Goal: Transaction & Acquisition: Book appointment/travel/reservation

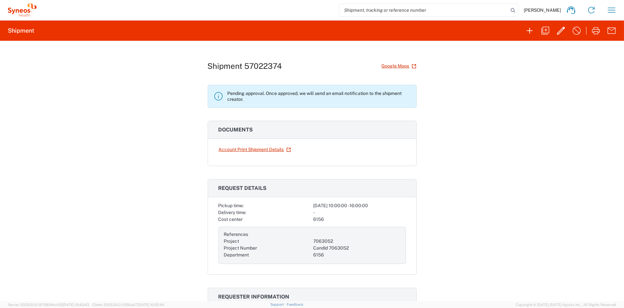
scroll to position [2, 0]
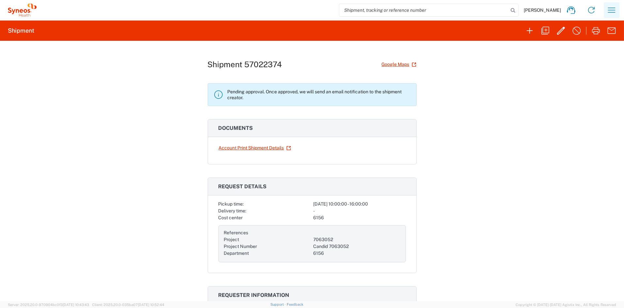
click at [610, 8] on icon "button" at bounding box center [612, 10] width 10 height 10
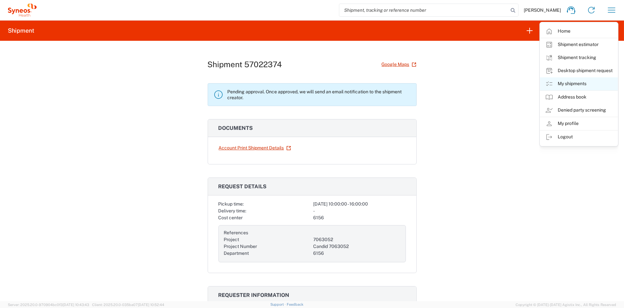
click at [574, 84] on link "My shipments" at bounding box center [579, 83] width 78 height 13
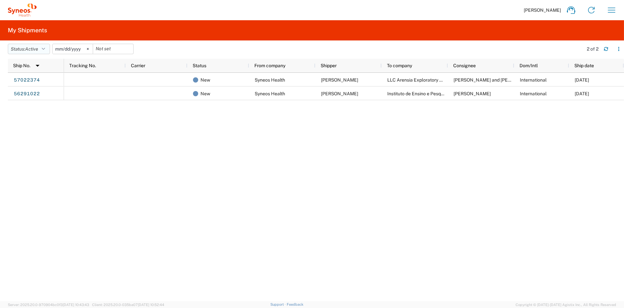
click at [29, 48] on span "Active" at bounding box center [31, 48] width 13 height 5
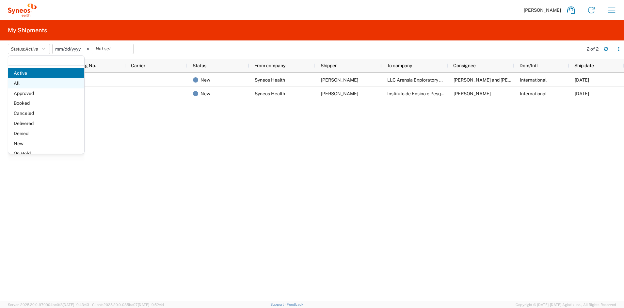
click at [29, 83] on span "All" at bounding box center [46, 83] width 76 height 10
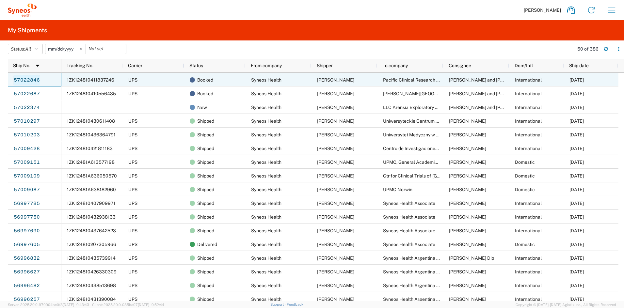
click at [34, 80] on link "57022846" at bounding box center [26, 80] width 27 height 10
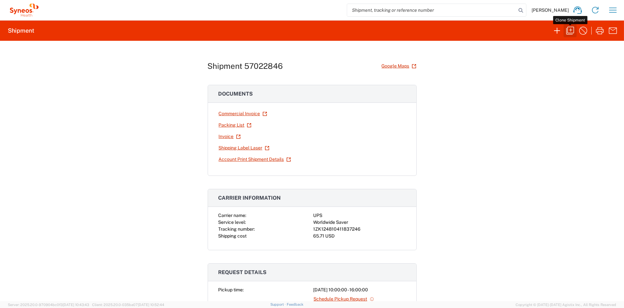
click at [571, 31] on icon "button" at bounding box center [570, 30] width 10 height 10
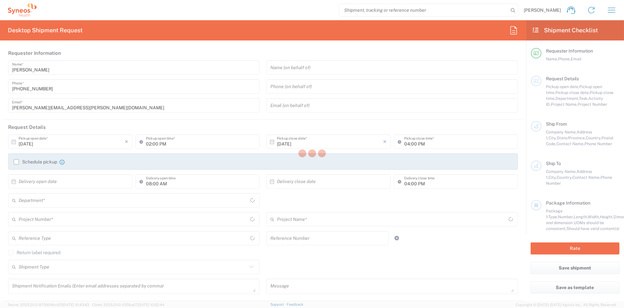
type input "debbie.boyer@syneoshealth.com"
type input "10:00 AM"
type textarea "debbie.boyer@syneoshealth.com, grace.mukomberanwa@syneoshealth.com"
type textarea "SH-7063052-NZL-4001-002"
type input "Syneos Health"
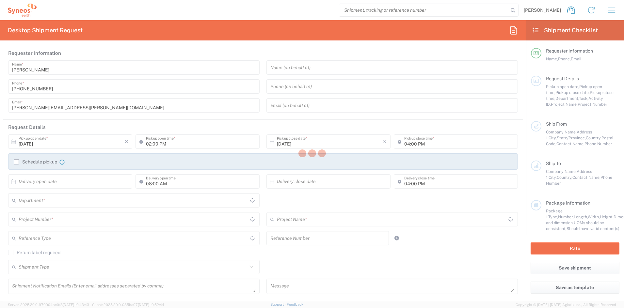
type input "[STREET_ADDRESS]"
type input "[GEOGRAPHIC_DATA]"
type input "43082"
type input "[PERSON_NAME]"
type input "[PHONE_NUMBER]"
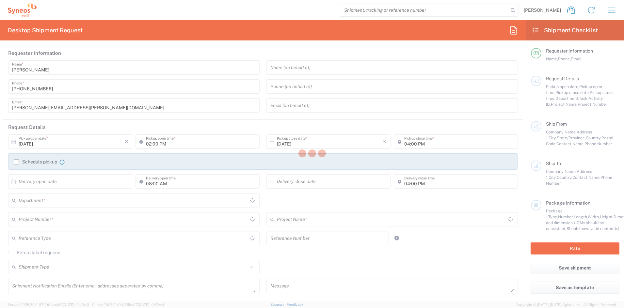
type input "[PERSON_NAME][EMAIL_ADDRESS][PERSON_NAME][DOMAIN_NAME]"
type input "Pacific Clinical Research Network (PCRN)"
type input "2 Fred Thomas Drive"
type input "Auckland Lev. 2, Takapuna"
type input "Auckland"
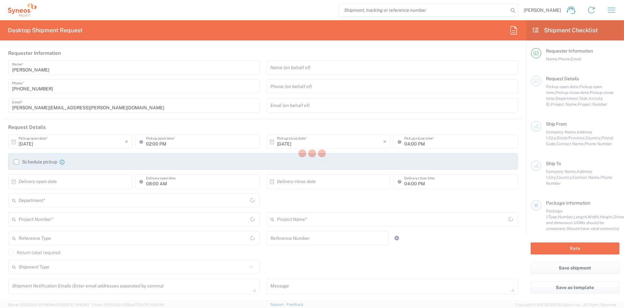
type input "[GEOGRAPHIC_DATA]"
type input "0622"
type input "Paul Hamilton and Laura Jarrett"
type input "64 9 242 3321"
type input "Business (General)"
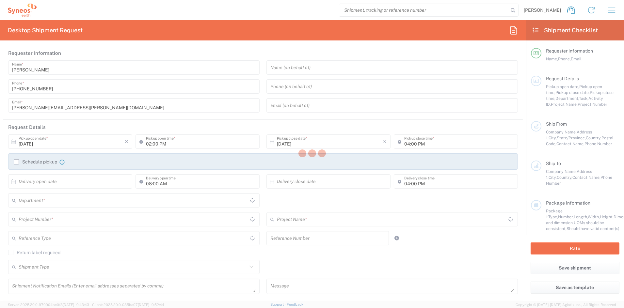
type input "Adult Signature Required"
type input "Sender/Shipper"
type input "Sold"
type input "Sender/Shipper"
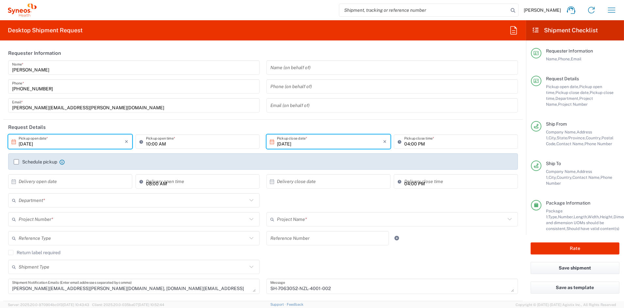
type input "[US_STATE]"
type input "Delivery Duty Paid"
type input "[GEOGRAPHIC_DATA]"
type input "Medium Box"
type input "Auckland"
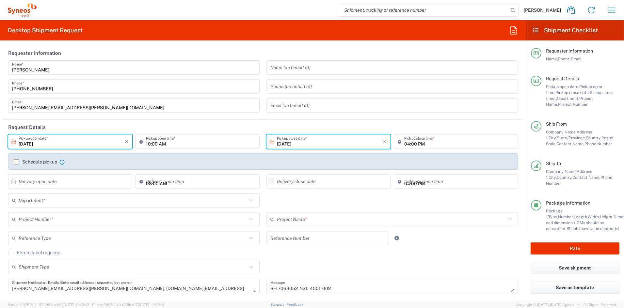
type input "7063052"
type input "6156"
type input "Candid 7063052"
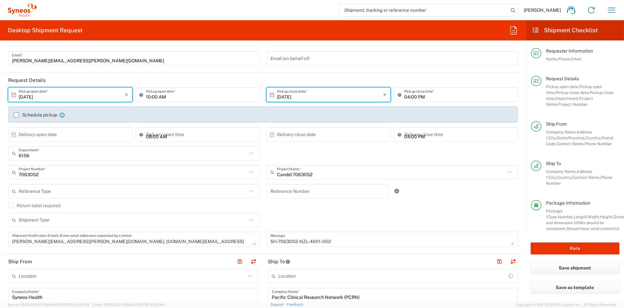
scroll to position [67, 0]
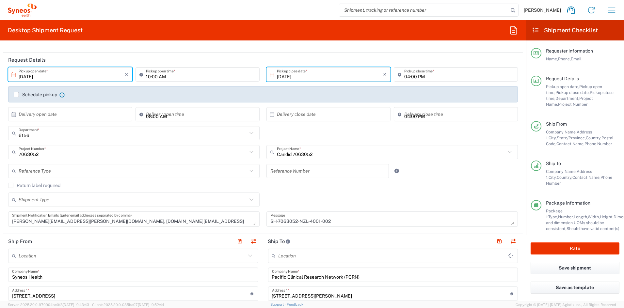
type input "Syneos Health Communications-[GEOGRAPHIC_DATA] [GEOGRAPHIC_DATA]"
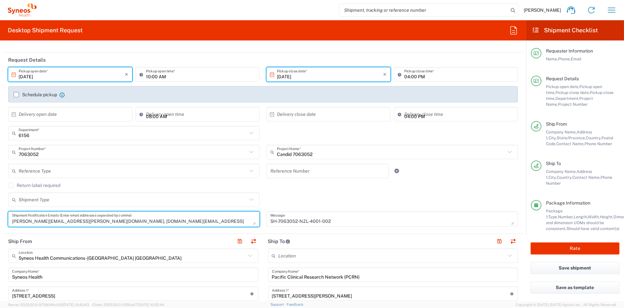
drag, startPoint x: 183, startPoint y: 220, endPoint x: -16, endPoint y: 218, distance: 198.4
click at [0, 218] on html "John Popp Home Shipment estimator Shipment tracking Desktop shipment request My…" at bounding box center [312, 154] width 624 height 308
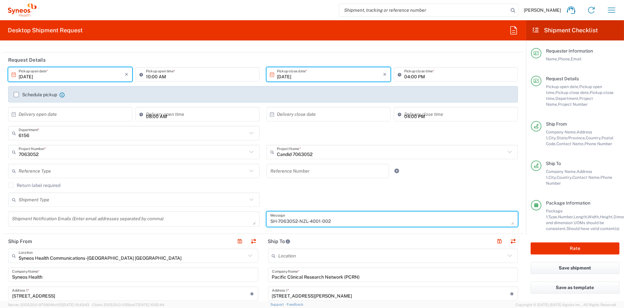
drag, startPoint x: 317, startPoint y: 221, endPoint x: 240, endPoint y: 217, distance: 76.9
click at [241, 216] on div "10/03/2025 × Pickup open date * Cancel Apply 10:00 AM Pickup open time * 10/03/…" at bounding box center [263, 149] width 517 height 164
paste textarea "GEO-2003-001"
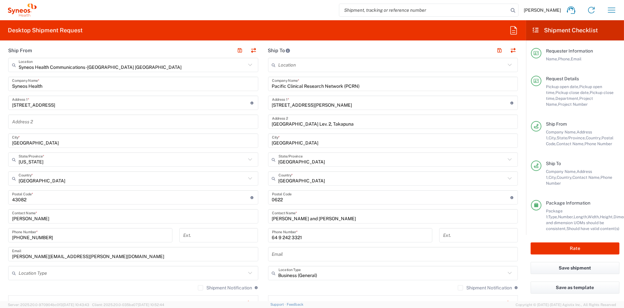
scroll to position [254, 0]
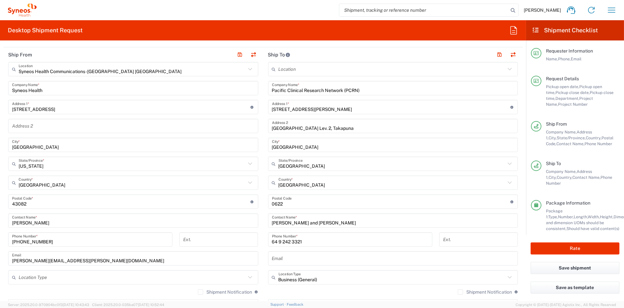
type textarea "SH-7063052-GEO-2003-001"
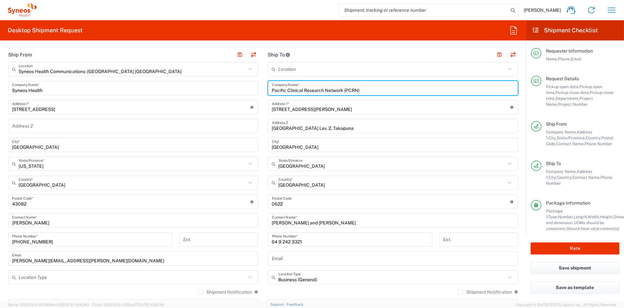
drag, startPoint x: 374, startPoint y: 89, endPoint x: 252, endPoint y: 87, distance: 121.3
click at [252, 87] on div "Ship From Syneos Health Communications-Westerville OH Location Syneos Health Co…" at bounding box center [263, 193] width 520 height 292
paste input "ARENSIA Exploratory Medicine, LLC"
type input "ARENSIA Exploratory Medicine, LLC"
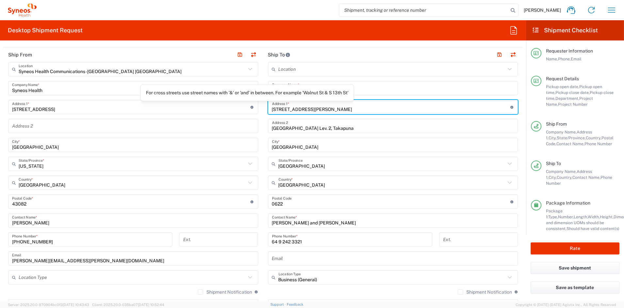
drag, startPoint x: 313, startPoint y: 110, endPoint x: 248, endPoint y: 108, distance: 65.4
click at [248, 108] on div "Ship From Syneos Health Communications-Westerville OH Location Syneos Health Co…" at bounding box center [263, 193] width 520 height 292
paste input "13a Tevdore Mgvdeli St."
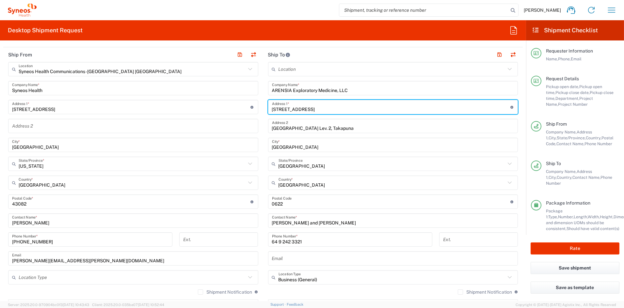
type input "13a Tevdore Mgvdeli St."
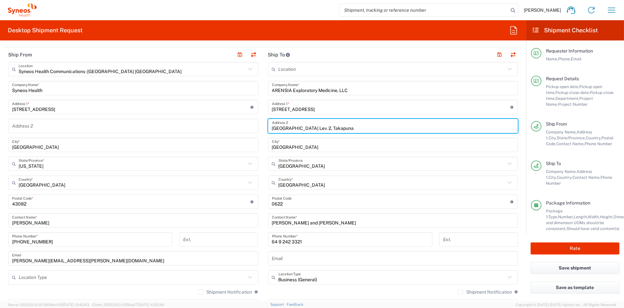
drag, startPoint x: 344, startPoint y: 127, endPoint x: 246, endPoint y: 124, distance: 98.1
click at [246, 124] on div "Ship From Syneos Health Communications-Westerville OH Location Syneos Health Co…" at bounding box center [263, 193] width 520 height 292
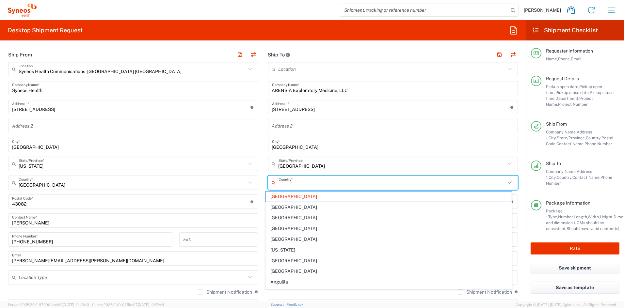
click at [312, 183] on input "text" at bounding box center [392, 182] width 227 height 11
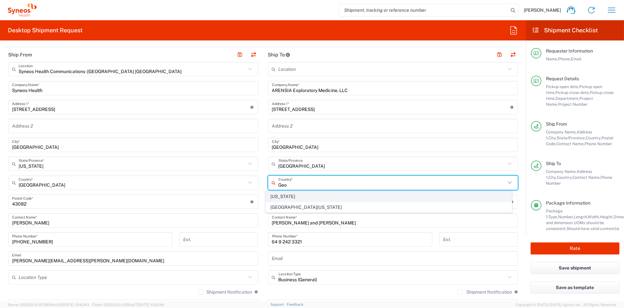
click at [284, 197] on span "[US_STATE]" at bounding box center [389, 197] width 246 height 10
type input "[US_STATE]"
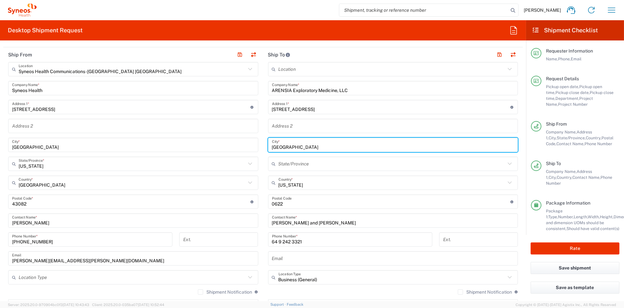
drag, startPoint x: 297, startPoint y: 146, endPoint x: 246, endPoint y: 144, distance: 51.7
click at [246, 144] on div "Ship From Syneos Health Communications-Westerville OH Location Syneos Health Co…" at bounding box center [263, 193] width 520 height 292
paste input "Tbilisi"
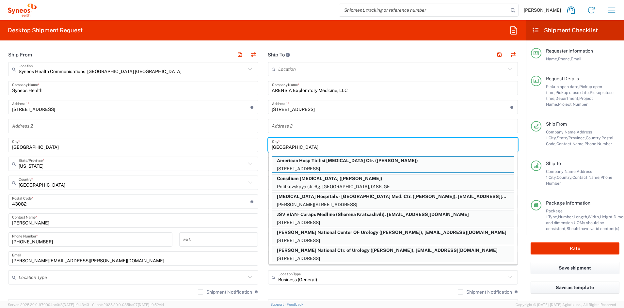
type input "Tbilisi"
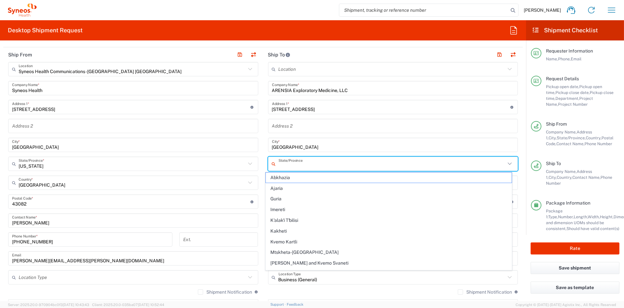
type input "[US_STATE]"
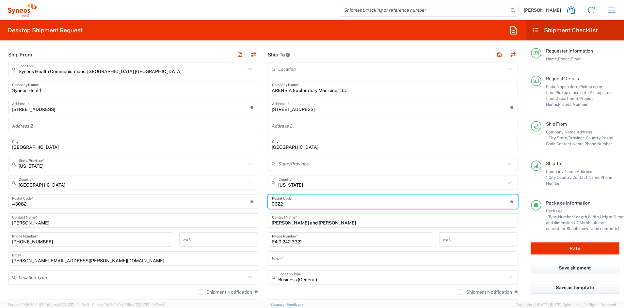
paste input "0112"
type input "0112"
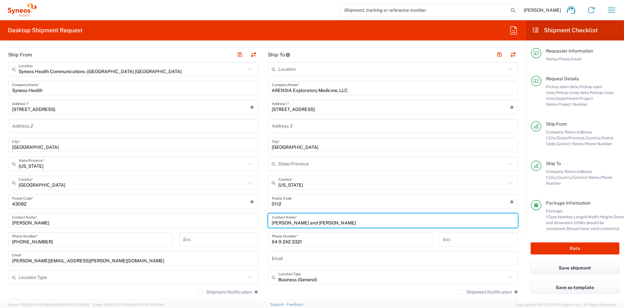
drag, startPoint x: 324, startPoint y: 224, endPoint x: 233, endPoint y: 223, distance: 90.9
click at [234, 223] on div "Ship From Syneos Health Communications-Westerville OH Location Syneos Health Co…" at bounding box center [263, 193] width 520 height 292
paste input "Elena Kartvelishvili and Tinatin Gotsiridze"
type input "Elena Kartvelishvili and Tinatin Gotsiridze"
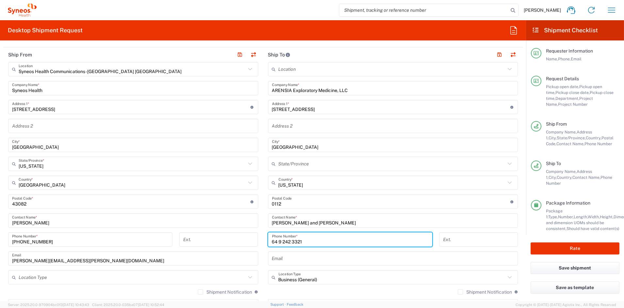
drag, startPoint x: 292, startPoint y: 242, endPoint x: 254, endPoint y: 241, distance: 38.2
click at [254, 241] on div "Ship From Syneos Health Communications-Westerville OH Location Syneos Health Co…" at bounding box center [263, 193] width 520 height 292
paste input "995599677655"
type input "995599677655"
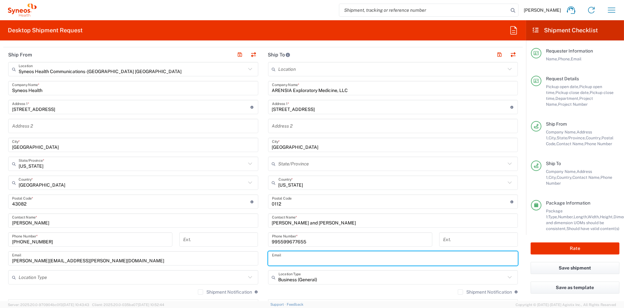
click at [311, 260] on input "text" at bounding box center [393, 258] width 242 height 11
paste input "elena.kartvelishvili@arensia-em.com"
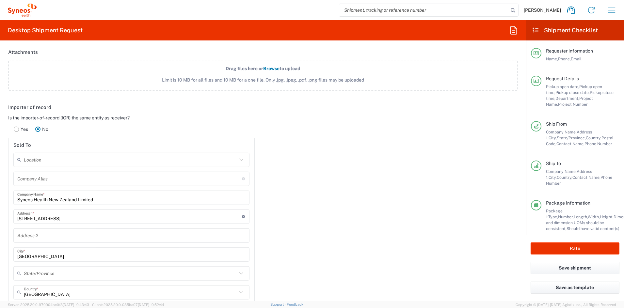
scroll to position [836, 0]
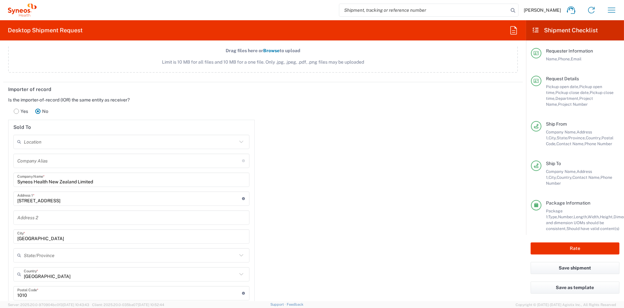
type input "elena.kartvelishvili@arensia-em.com"
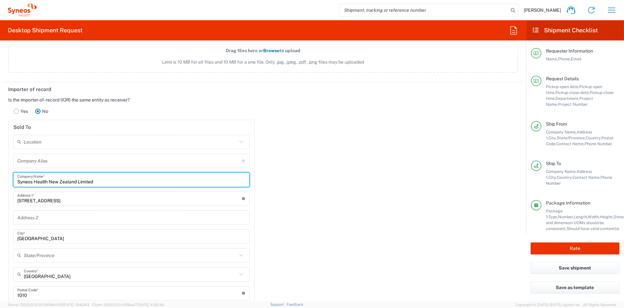
drag, startPoint x: 110, startPoint y: 180, endPoint x: 5, endPoint y: 179, distance: 105.9
click at [6, 179] on main "Is the importer-of-record (IOR) the same entity as receiver? Yes No Sold To Loc…" at bounding box center [131, 240] width 257 height 286
paste input "BIOTRANS LLC"
type input "BIOTRANS LLC"
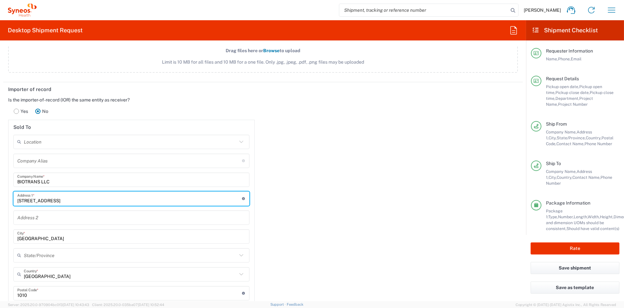
drag, startPoint x: 63, startPoint y: 199, endPoint x: 6, endPoint y: 198, distance: 57.2
click at [8, 197] on agx-form-section "Sold To Location Addison Whitney LLC-Morrisvile NC US Barcelona-Syneos Health B…" at bounding box center [131, 251] width 247 height 263
paste input "42, P. Kurashvili street"
type input "42, P. Kurashvili street"
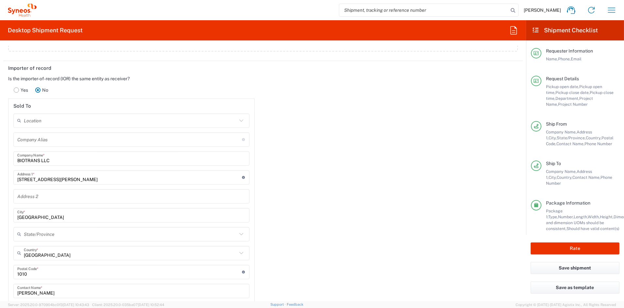
scroll to position [864, 0]
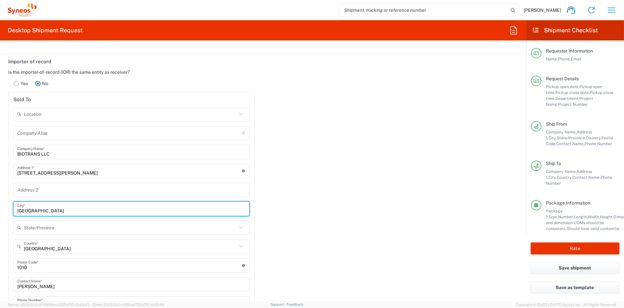
drag, startPoint x: 47, startPoint y: 209, endPoint x: -5, endPoint y: 208, distance: 51.3
click at [0, 208] on html "John Popp Home Shipment estimator Shipment tracking Desktop shipment request My…" at bounding box center [312, 154] width 624 height 308
paste input "Tbilisi"
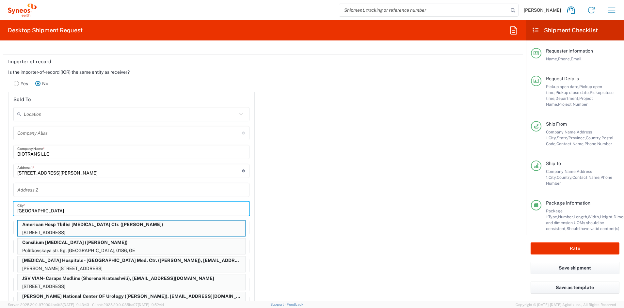
type input "Tbilisi"
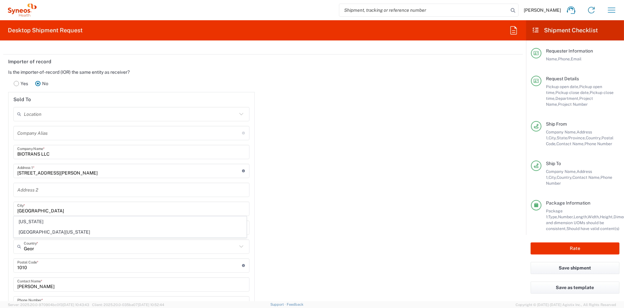
click at [25, 222] on span "[US_STATE]" at bounding box center [130, 222] width 232 height 10
type input "[US_STATE]"
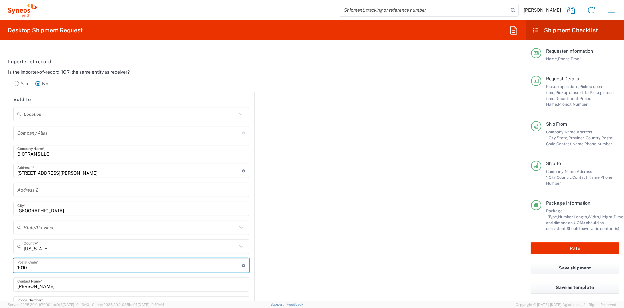
drag, startPoint x: 30, startPoint y: 266, endPoint x: -4, endPoint y: 265, distance: 33.7
click at [0, 265] on html "John Popp Home Shipment estimator Shipment tracking Desktop shipment request My…" at bounding box center [312, 154] width 624 height 308
paste input "0131"
type input "0131"
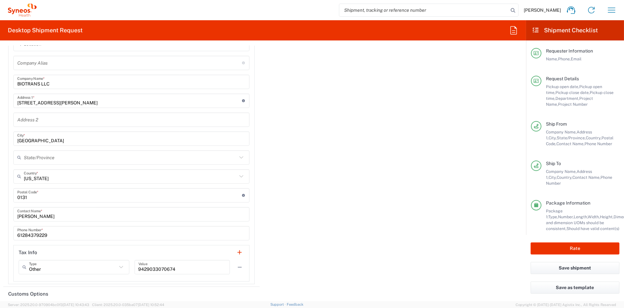
scroll to position [935, 0]
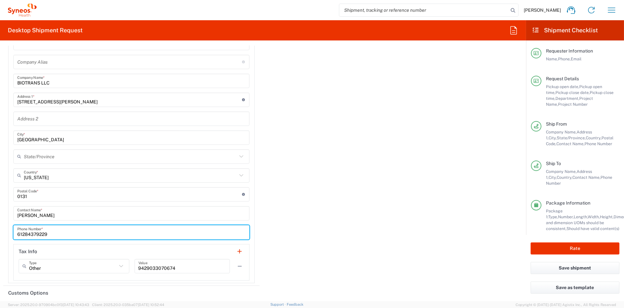
drag, startPoint x: 30, startPoint y: 233, endPoint x: -4, endPoint y: 231, distance: 34.0
click at [0, 231] on html "John Popp Home Shipment estimator Shipment tracking Desktop shipment request My…" at bounding box center [312, 154] width 624 height 308
paste input "995 599 703007"
drag, startPoint x: 37, startPoint y: 231, endPoint x: 41, endPoint y: 233, distance: 4.2
click at [37, 231] on input "995 599 703007" at bounding box center [131, 232] width 228 height 11
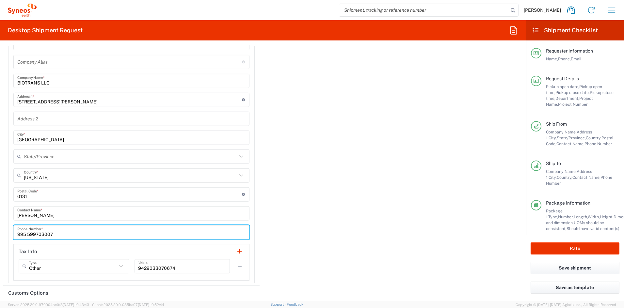
click at [27, 234] on input "995 599703007" at bounding box center [131, 232] width 228 height 11
type input "995599703007"
click at [193, 268] on input "9429033070674" at bounding box center [183, 266] width 88 height 11
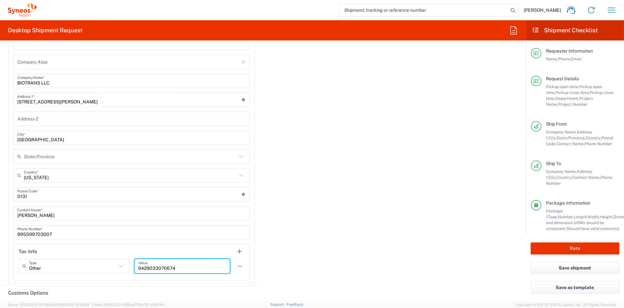
drag, startPoint x: 190, startPoint y: 269, endPoint x: 111, endPoint y: 266, distance: 78.8
click at [111, 266] on div "Other Type Other EIN EORI TIN VAT 9429033070674 Value" at bounding box center [132, 268] width 226 height 19
click at [238, 266] on button "button" at bounding box center [239, 266] width 9 height 9
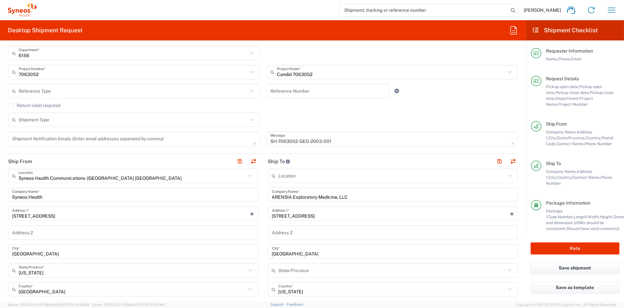
scroll to position [133, 0]
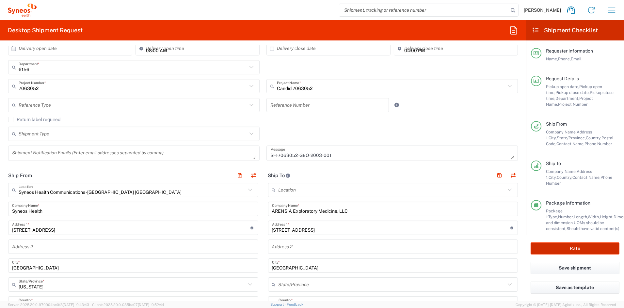
click at [568, 248] on button "Rate" at bounding box center [575, 249] width 89 height 12
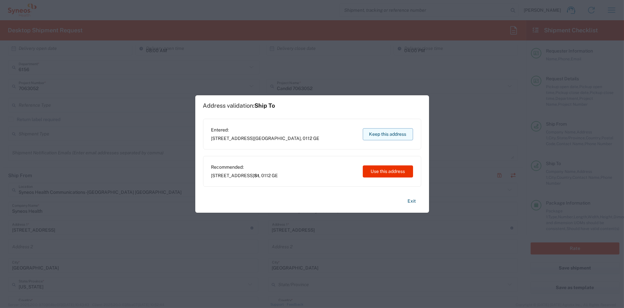
click at [384, 133] on button "Keep this address" at bounding box center [388, 134] width 50 height 12
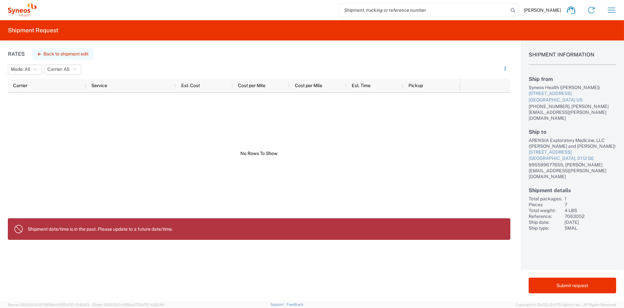
click at [61, 54] on button "Back to shipment edit" at bounding box center [63, 53] width 61 height 11
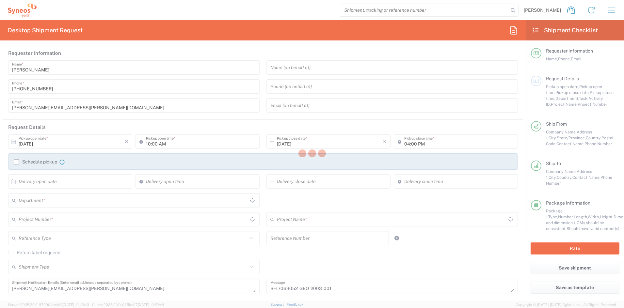
type input "[US_STATE]"
type input "7063052"
type input "Medium Box"
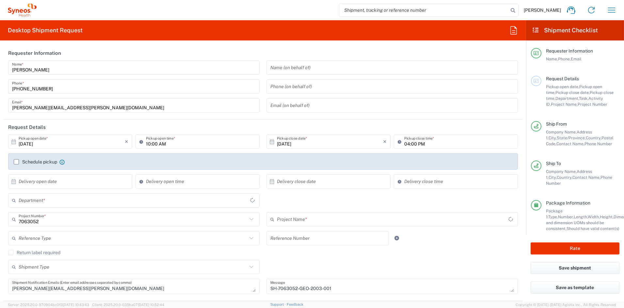
type input "Candid 7063052"
type input "6156"
click at [149, 144] on input "10:00 AM" at bounding box center [201, 141] width 110 height 11
click at [164, 144] on input "02:00 AM" at bounding box center [201, 141] width 110 height 11
type input "02:00 PM"
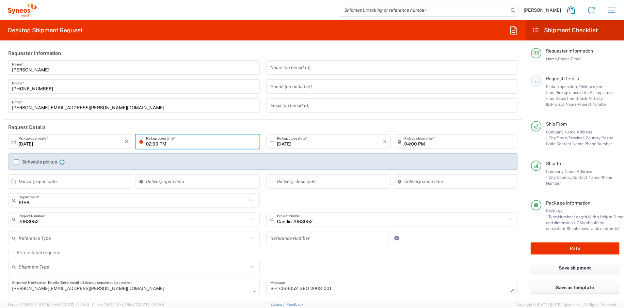
click at [89, 290] on textarea "debbie.boyer@syneoshealth.com" at bounding box center [134, 286] width 244 height 11
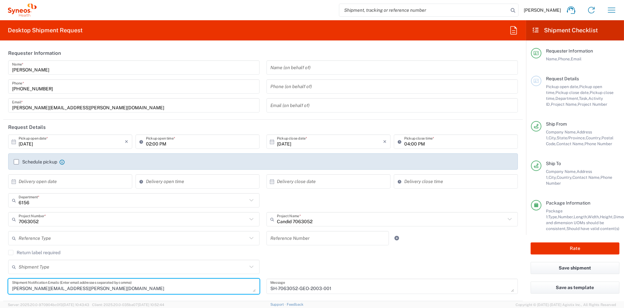
drag, startPoint x: 67, startPoint y: 289, endPoint x: -13, endPoint y: 289, distance: 80.4
click at [0, 289] on html "John Popp Home Shipment estimator Shipment tracking Desktop shipment request My…" at bounding box center [312, 154] width 624 height 308
click at [91, 105] on input "[PERSON_NAME][EMAIL_ADDRESS][PERSON_NAME][DOMAIN_NAME]" at bounding box center [134, 105] width 244 height 11
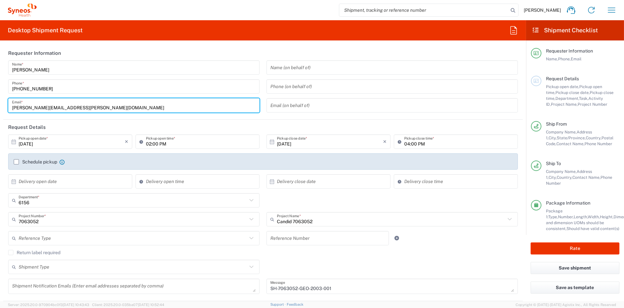
drag, startPoint x: 67, startPoint y: 108, endPoint x: -17, endPoint y: 102, distance: 84.2
click at [0, 102] on html "John Popp Home Shipment estimator Shipment tracking Desktop shipment request My…" at bounding box center [312, 154] width 624 height 308
paste input "debbie.boyer"
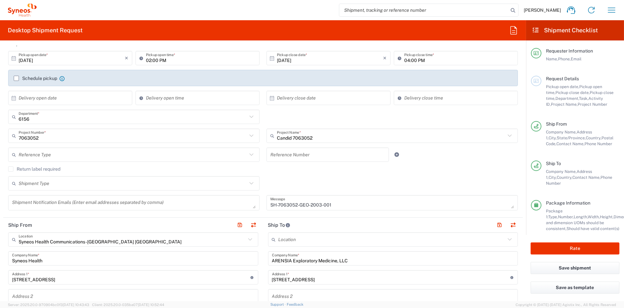
scroll to position [85, 0]
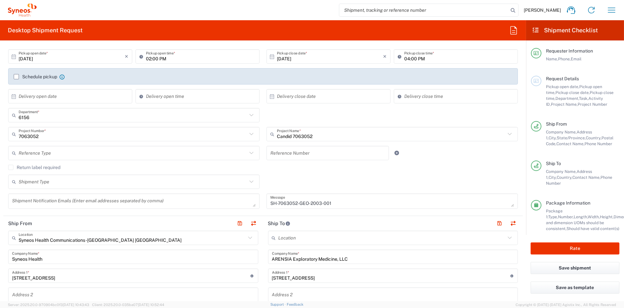
type input "debbie.boyer@syneoshealth.com"
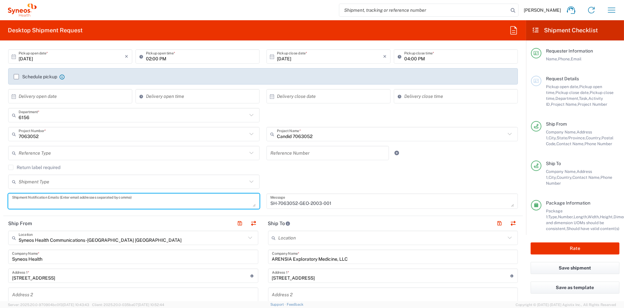
click at [49, 202] on textarea at bounding box center [134, 201] width 244 height 11
paste textarea "elena.kartvelishvili@arensia-em.com and tinatin.gotsiridze@arensia-em.com"
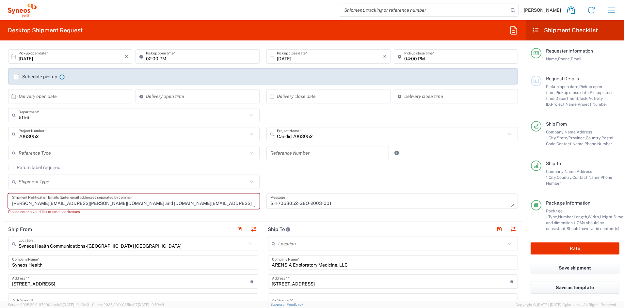
drag, startPoint x: 100, startPoint y: 203, endPoint x: 112, endPoint y: 205, distance: 11.9
click at [100, 203] on textarea "elena.kartvelishvili@arensia-em.com and tinatin.gotsiridze@arensia-em.com" at bounding box center [134, 201] width 244 height 11
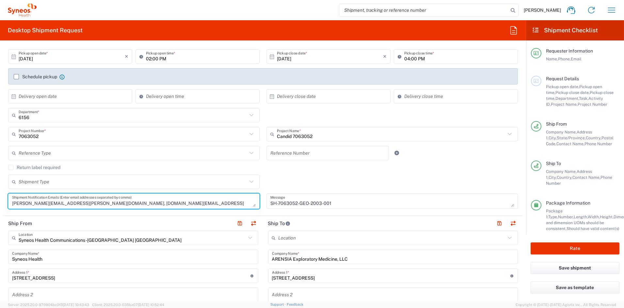
type textarea "elena.kartvelishvili@arensia-em.com, tinatin.gotsiridze@arensia-em.com"
click at [129, 185] on input "text" at bounding box center [133, 181] width 229 height 11
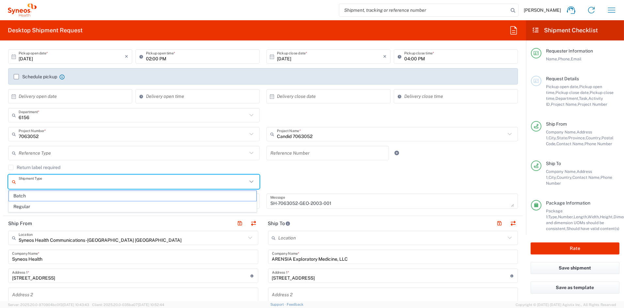
click at [121, 225] on header "Ship From" at bounding box center [133, 223] width 260 height 15
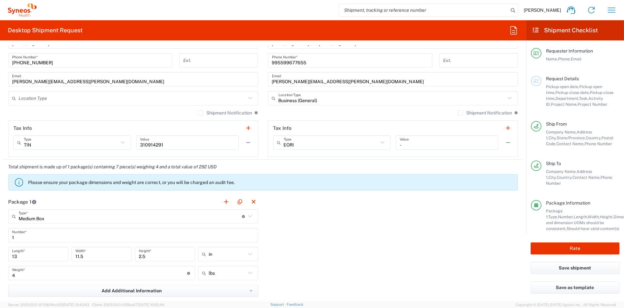
scroll to position [434, 0]
click at [555, 248] on button "Rate" at bounding box center [575, 249] width 89 height 12
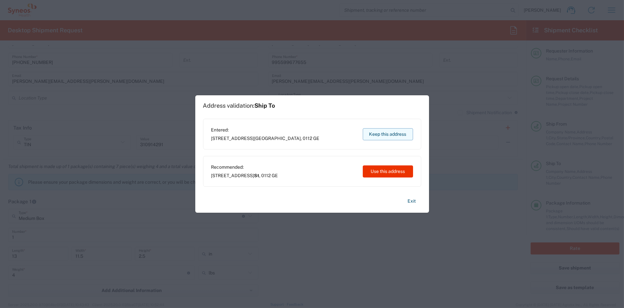
click at [389, 133] on button "Keep this address" at bounding box center [388, 134] width 50 height 12
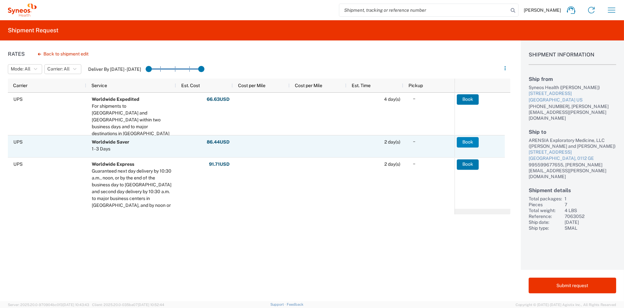
click at [467, 141] on button "Book" at bounding box center [468, 142] width 22 height 10
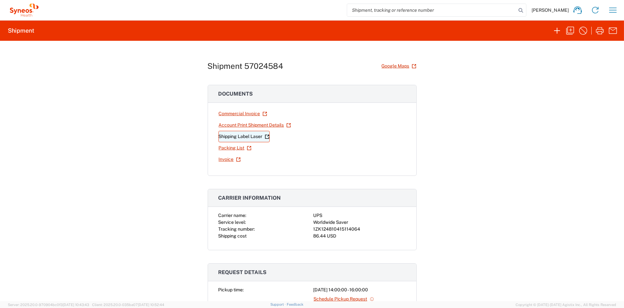
click at [240, 137] on link "Shipping Label Laser" at bounding box center [244, 136] width 51 height 11
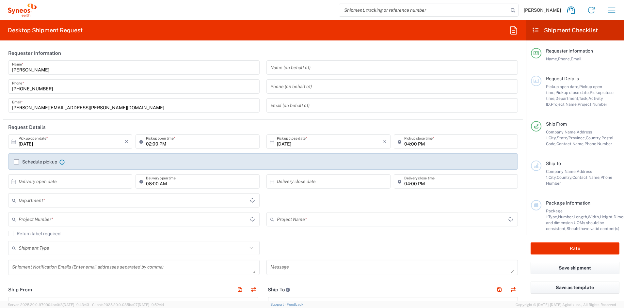
type input "Ohio"
type input "6156"
type input "United States"
click at [611, 7] on icon "button" at bounding box center [612, 10] width 10 height 10
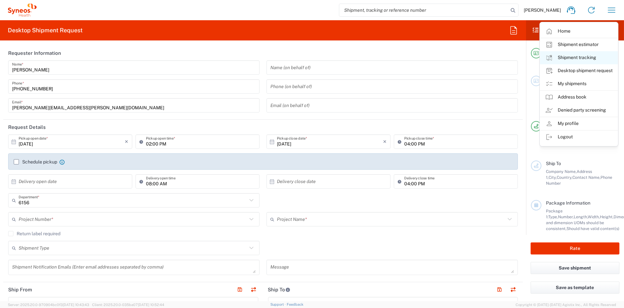
type input "Syneos Health Communications-Westerville OH"
click at [577, 82] on link "My shipments" at bounding box center [579, 83] width 78 height 13
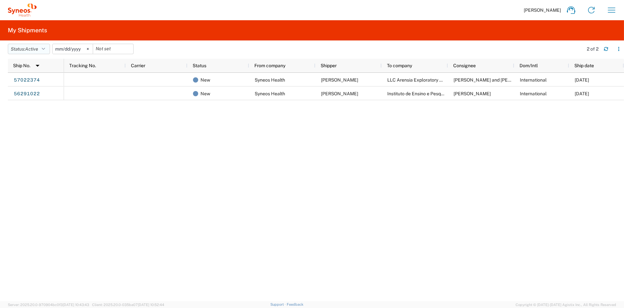
click at [30, 49] on span "Active" at bounding box center [31, 48] width 13 height 5
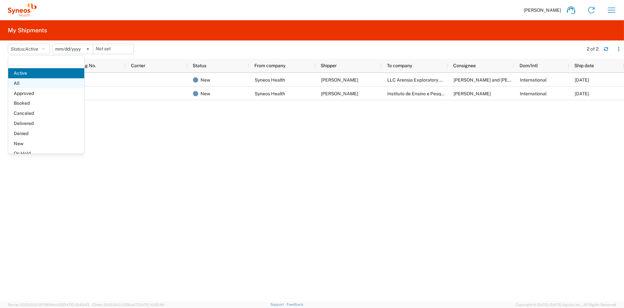
click at [31, 85] on span "All" at bounding box center [46, 83] width 76 height 10
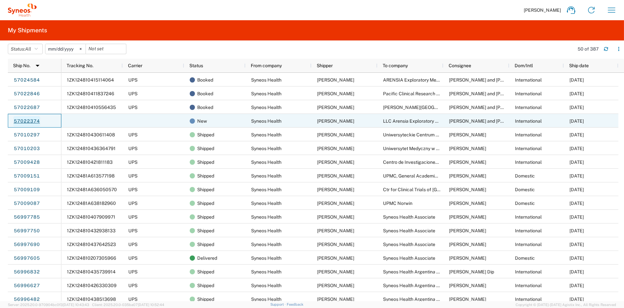
click at [30, 121] on link "57022374" at bounding box center [26, 121] width 27 height 10
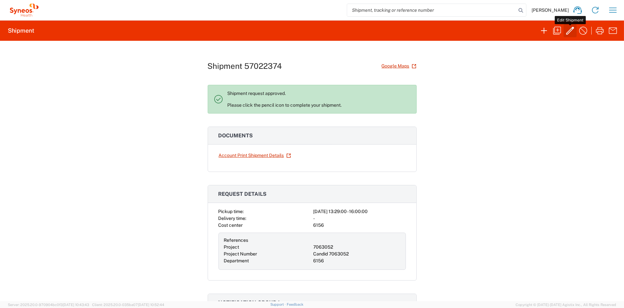
click at [571, 29] on icon "button" at bounding box center [571, 31] width 8 height 8
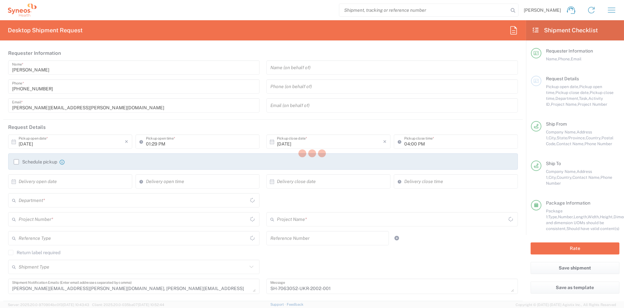
type input "[US_STATE]"
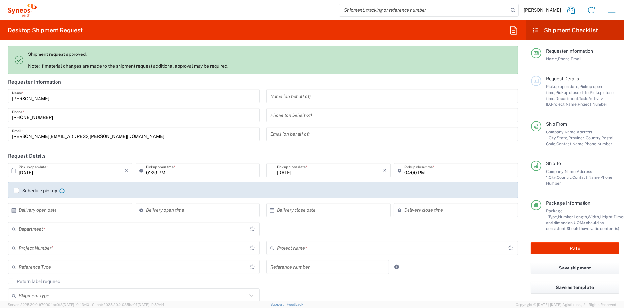
type input "7063052"
type input "Medium Box"
type input "6156"
type input "Candid 7063052"
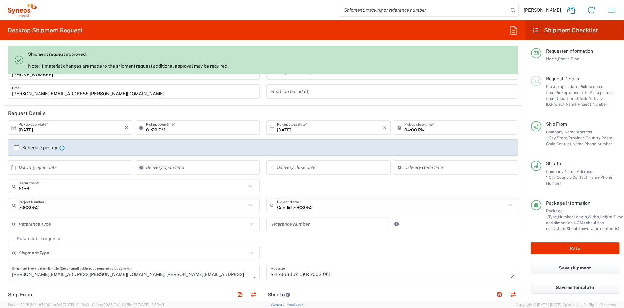
scroll to position [44, 0]
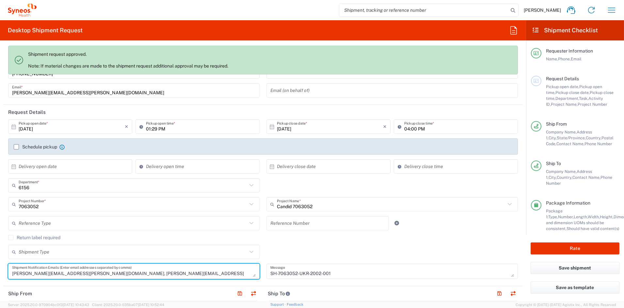
drag, startPoint x: 82, startPoint y: 274, endPoint x: 9, endPoint y: 274, distance: 72.6
click at [9, 274] on div "debbie.boyer@syneoshealth.com, Natalia.huk@arensia-em.com Shipment Notification…" at bounding box center [134, 271] width 252 height 15
type textarea "Natalia.huk@arensia-em.com"
click at [96, 94] on input "[PERSON_NAME][EMAIL_ADDRESS][PERSON_NAME][DOMAIN_NAME]" at bounding box center [134, 90] width 244 height 11
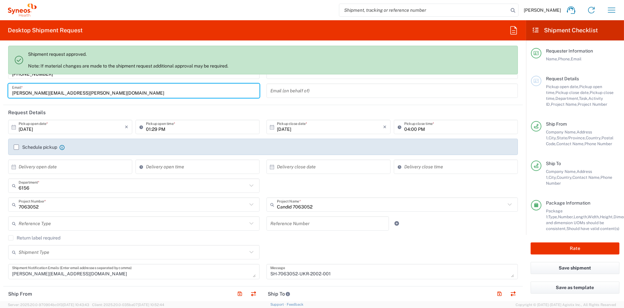
drag, startPoint x: 73, startPoint y: 92, endPoint x: -11, endPoint y: 90, distance: 83.4
click at [0, 90] on html "John Popp Home Shipment estimator Shipment tracking Desktop shipment request My…" at bounding box center [312, 154] width 624 height 308
paste input "debbie.boyer"
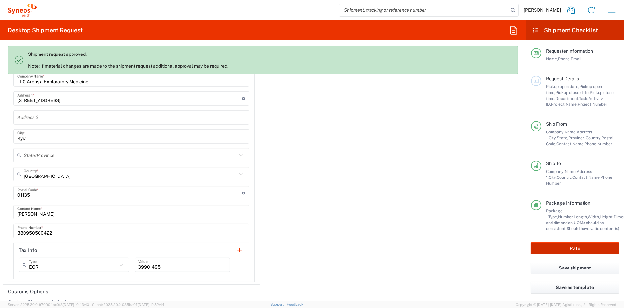
scroll to position [942, 0]
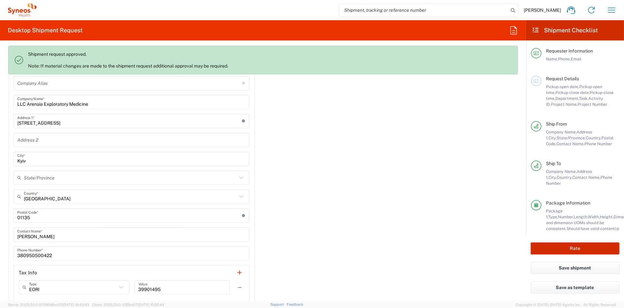
type input "debbie.boyer@syneoshealth.com"
click at [552, 249] on button "Rate" at bounding box center [575, 249] width 89 height 12
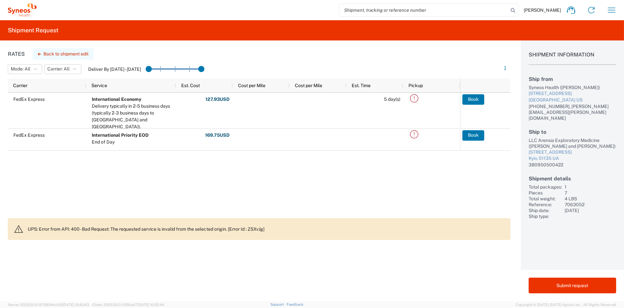
click at [67, 54] on button "Back to shipment edit" at bounding box center [63, 53] width 61 height 11
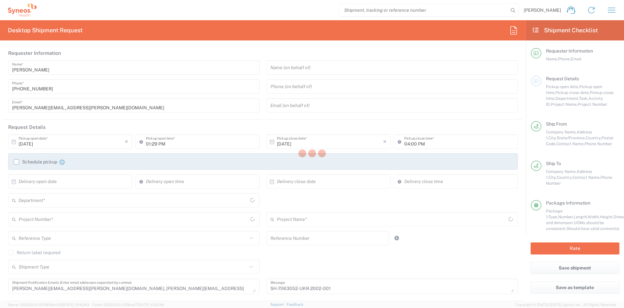
type input "[US_STATE]"
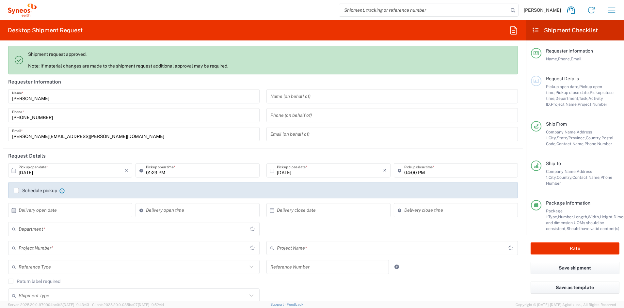
type input "Medium Box"
type input "7063052"
type input "Candid 7063052"
type input "6156"
click at [17, 190] on label "Schedule pickup" at bounding box center [35, 190] width 43 height 5
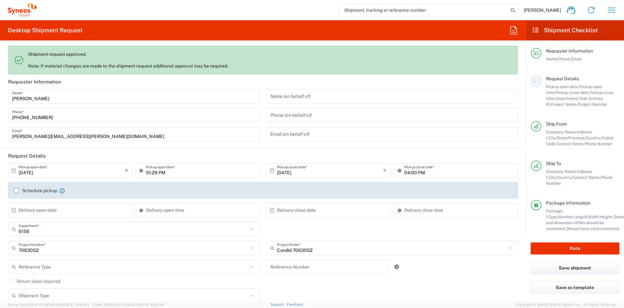
click at [16, 191] on input "Schedule pickup" at bounding box center [16, 191] width 0 height 0
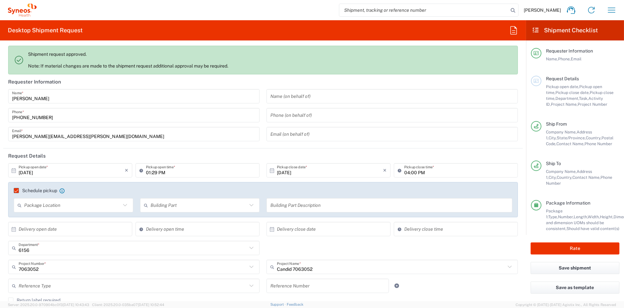
click at [91, 206] on input "text" at bounding box center [72, 205] width 97 height 11
click at [34, 243] on span "Rear" at bounding box center [72, 241] width 117 height 10
type input "Rear"
click at [194, 207] on input "text" at bounding box center [199, 205] width 97 height 11
click at [166, 231] on span "Building" at bounding box center [198, 230] width 117 height 10
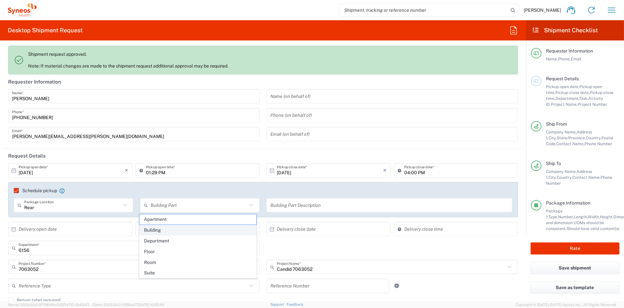
type input "Building"
click at [330, 207] on input "text" at bounding box center [390, 205] width 238 height 11
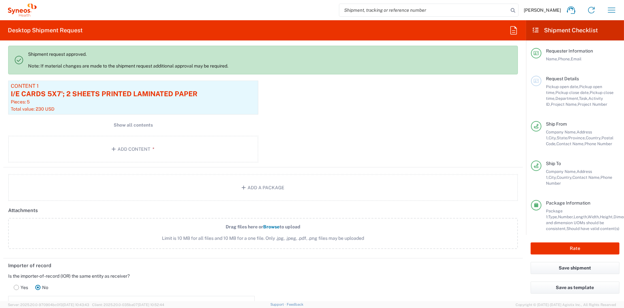
scroll to position [708, 0]
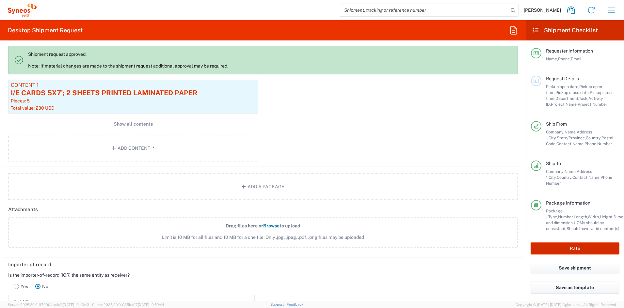
type input "500 Olde Worthington Rd. Westerville OH 43082"
click at [557, 248] on button "Rate" at bounding box center [575, 249] width 89 height 12
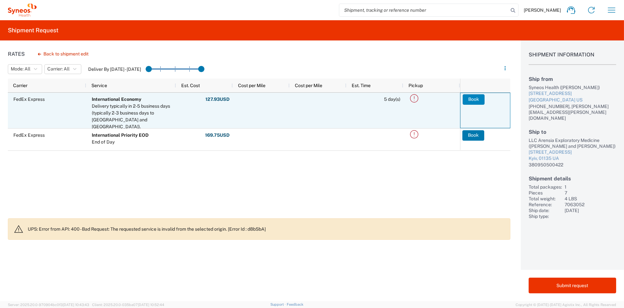
click at [471, 97] on button "Book" at bounding box center [474, 99] width 22 height 10
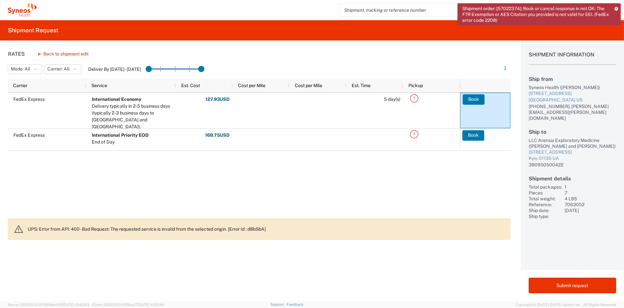
drag, startPoint x: 533, startPoint y: 22, endPoint x: 467, endPoint y: 14, distance: 66.8
click at [454, 11] on agx-forms-host "Shipment order: [57022374]; Book or cancel response in not OK: The FTR Exemptio…" at bounding box center [312, 154] width 624 height 308
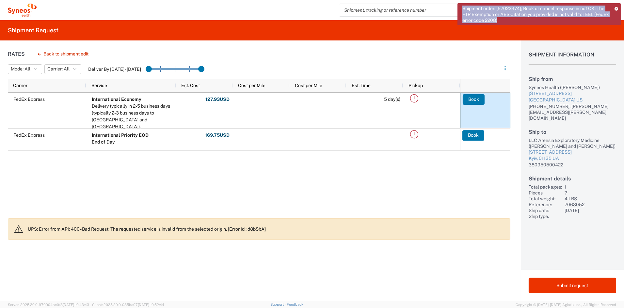
drag, startPoint x: 522, startPoint y: 22, endPoint x: 459, endPoint y: 9, distance: 64.0
click at [459, 9] on div "Shipment order: [57022374]; Book or cancel response in not OK: The FTR Exemptio…" at bounding box center [539, 14] width 163 height 22
copy span "Shipment order: [57022374]; Book or cancel response in not OK: The FTR Exemptio…"
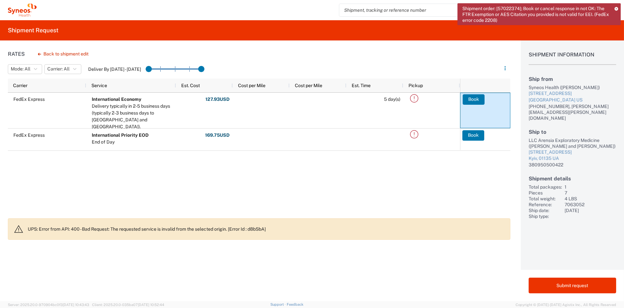
click at [488, 61] on header "Mode: All All SMAL Carrier: All All FedEx Express Deliver By Oct 04 - Oct 08" at bounding box center [259, 69] width 503 height 18
click at [617, 9] on icon at bounding box center [617, 9] width 4 height 4
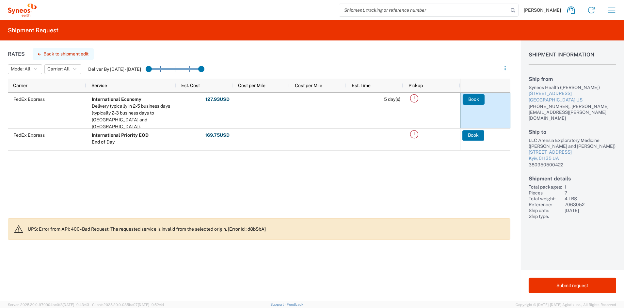
click at [79, 54] on button "Back to shipment edit" at bounding box center [63, 53] width 61 height 11
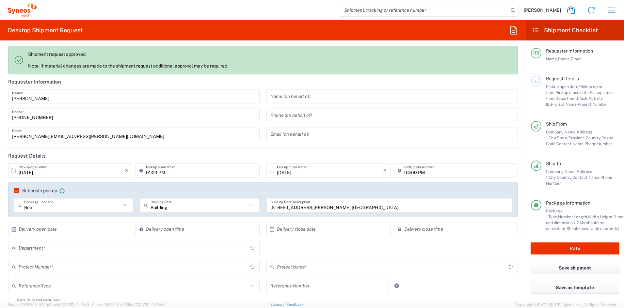
type input "7063052"
type input "[US_STATE]"
type input "Candid 7063052"
type input "Medium Box"
type input "6156"
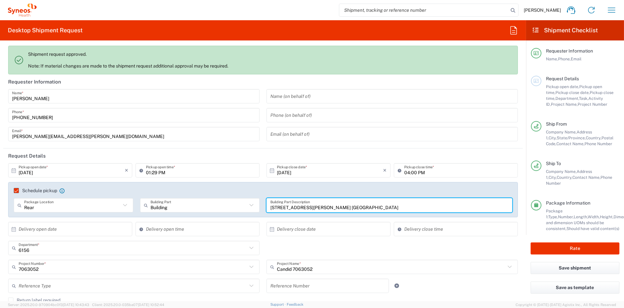
click at [380, 207] on input "500 Olde Worthington Rd. Westerville OH 43082" at bounding box center [390, 205] width 238 height 11
drag, startPoint x: 384, startPoint y: 207, endPoint x: 325, endPoint y: 206, distance: 59.2
click at [324, 206] on input "500 Olde Worthington Rd. Westerville OH 43082" at bounding box center [390, 205] width 238 height 11
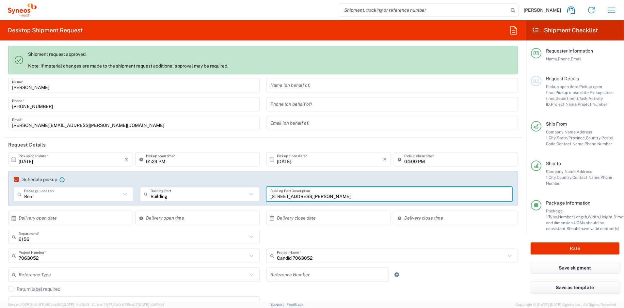
scroll to position [10, 0]
type input "500 Olde Worthington Rd."
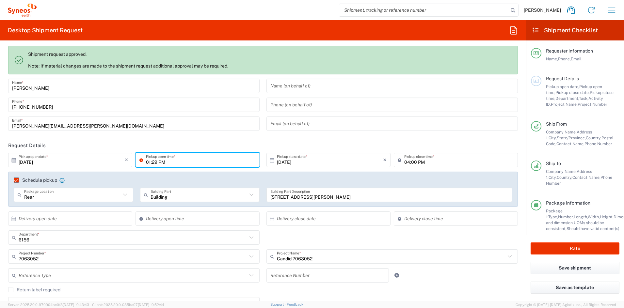
drag, startPoint x: 149, startPoint y: 162, endPoint x: 140, endPoint y: 163, distance: 9.3
click at [140, 163] on div "01:29 PM Pickup open time *" at bounding box center [198, 160] width 124 height 14
click at [150, 162] on input "01:29 PM" at bounding box center [201, 160] width 110 height 11
drag, startPoint x: 149, startPoint y: 162, endPoint x: 137, endPoint y: 162, distance: 11.8
click at [137, 162] on div "01:29 PM Pickup open time *" at bounding box center [198, 160] width 124 height 14
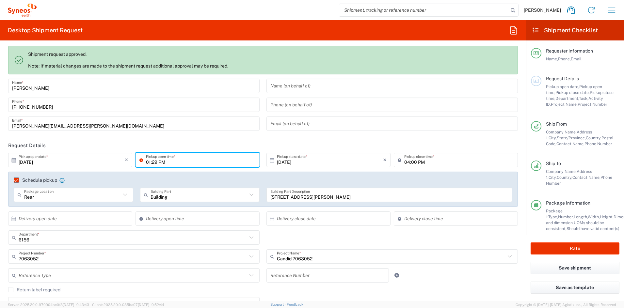
drag, startPoint x: 156, startPoint y: 161, endPoint x: 161, endPoint y: 162, distance: 5.3
click at [155, 161] on input "01:29 PM" at bounding box center [201, 160] width 110 height 11
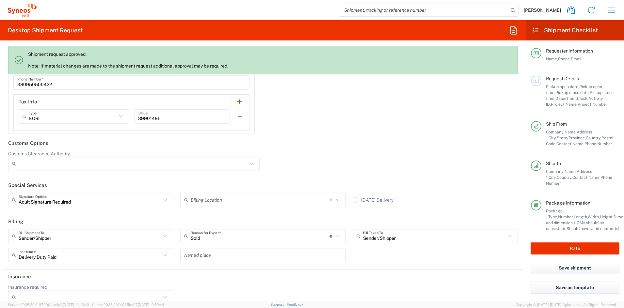
scroll to position [1141, 0]
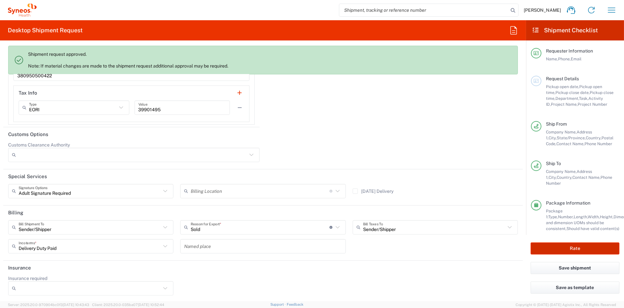
type input "01:45 PM"
click at [550, 249] on button "Rate" at bounding box center [575, 249] width 89 height 12
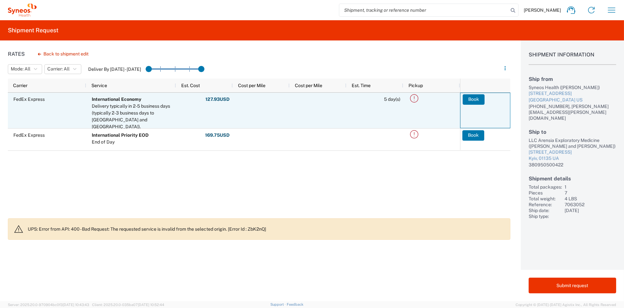
click at [471, 99] on button "Book" at bounding box center [474, 99] width 22 height 10
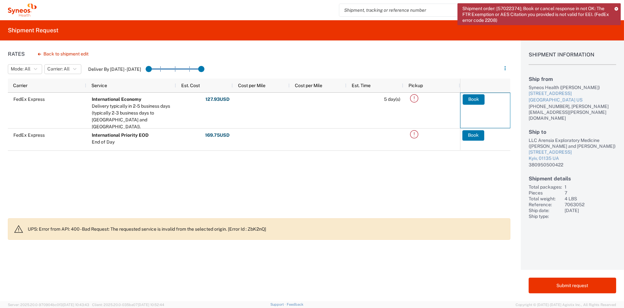
click at [616, 8] on icon at bounding box center [617, 9] width 4 height 4
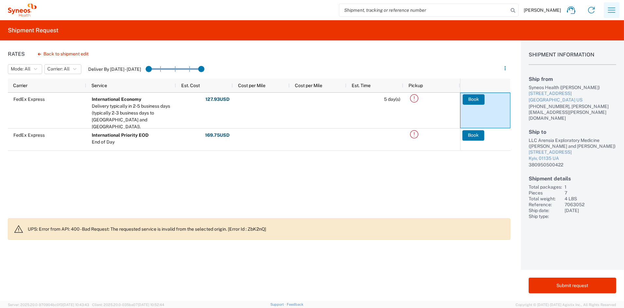
click at [613, 11] on icon "button" at bounding box center [612, 10] width 10 height 10
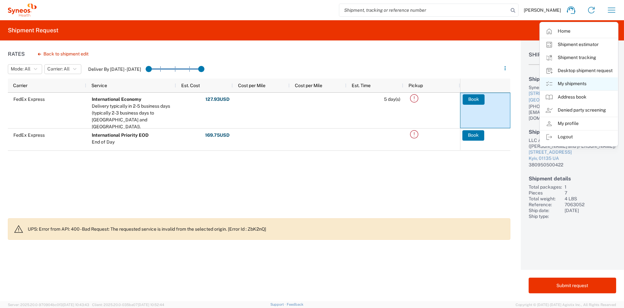
click at [578, 85] on link "My shipments" at bounding box center [579, 83] width 78 height 13
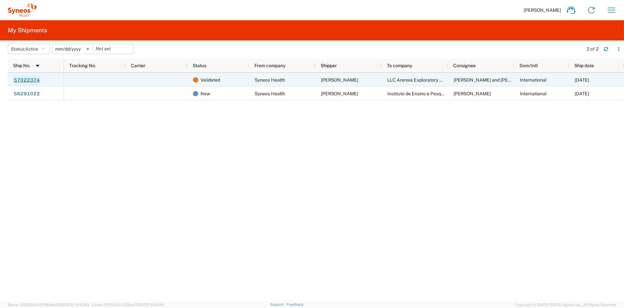
click at [29, 79] on link "57022374" at bounding box center [26, 80] width 27 height 10
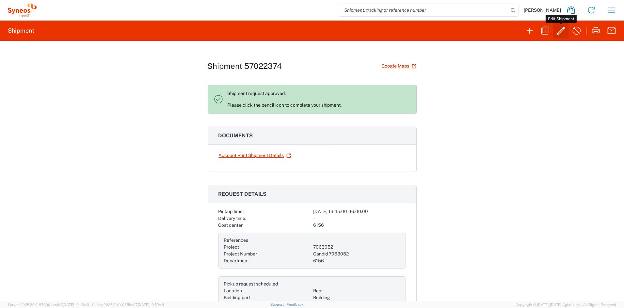
click at [560, 29] on icon "button" at bounding box center [561, 30] width 10 height 10
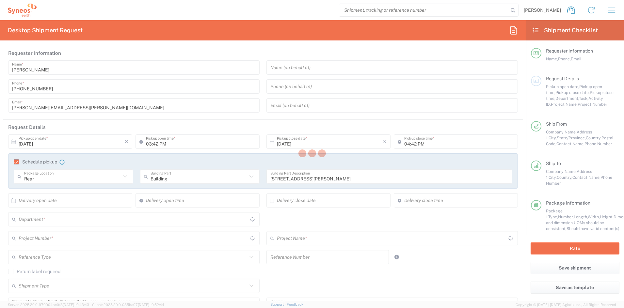
type input "7063052"
type input "[US_STATE]"
type input "Medium Box"
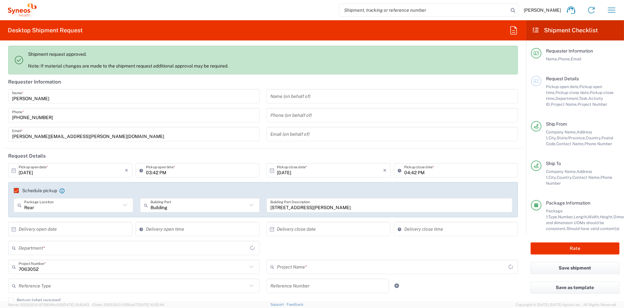
type input "6156"
type input "Candid 7063052"
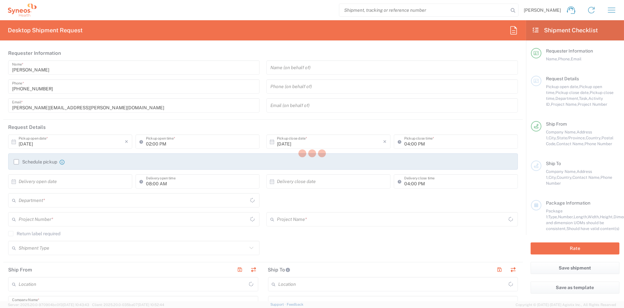
type input "[US_STATE]"
type input "6156"
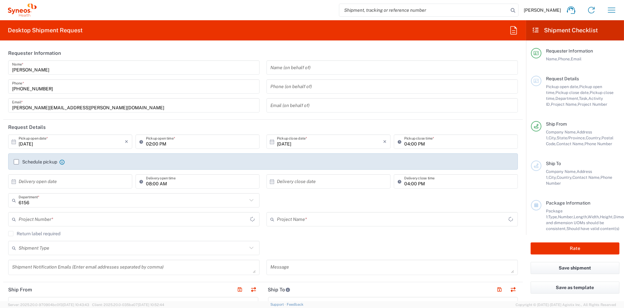
type input "[GEOGRAPHIC_DATA]"
type input "Syneos Health Communications-[GEOGRAPHIC_DATA] [GEOGRAPHIC_DATA]"
click at [611, 8] on icon "button" at bounding box center [612, 10] width 8 height 5
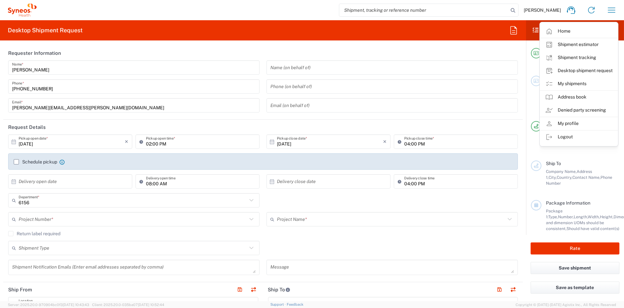
click at [577, 85] on link "My shipments" at bounding box center [579, 83] width 78 height 13
